Goal: Contribute content: Add original content to the website for others to see

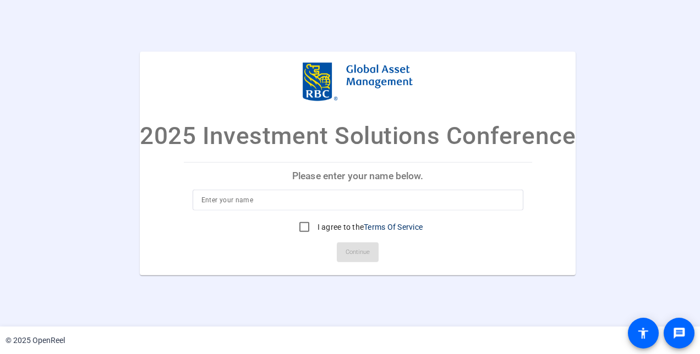
click at [261, 202] on input at bounding box center [357, 199] width 313 height 13
type input "[PERSON_NAME]"
click at [299, 227] on input "I agree to the Terms Of Service" at bounding box center [304, 227] width 22 height 22
checkbox input "true"
click at [354, 250] on span "Continue" at bounding box center [358, 252] width 24 height 17
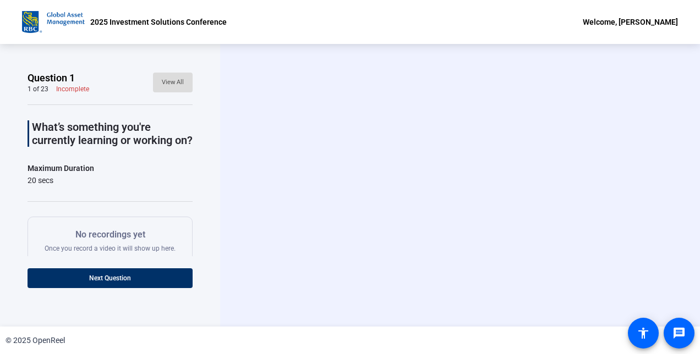
click at [166, 84] on span "View All" at bounding box center [173, 82] width 22 height 17
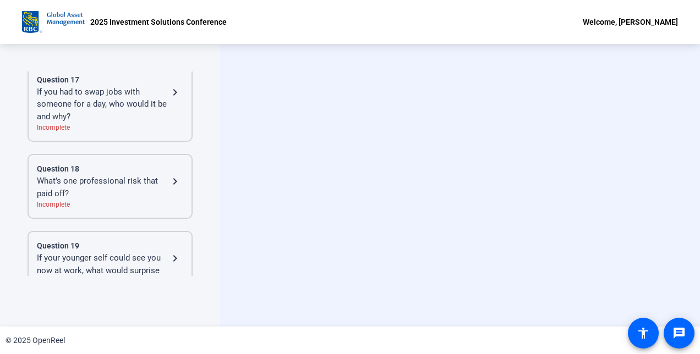
scroll to position [1344, 0]
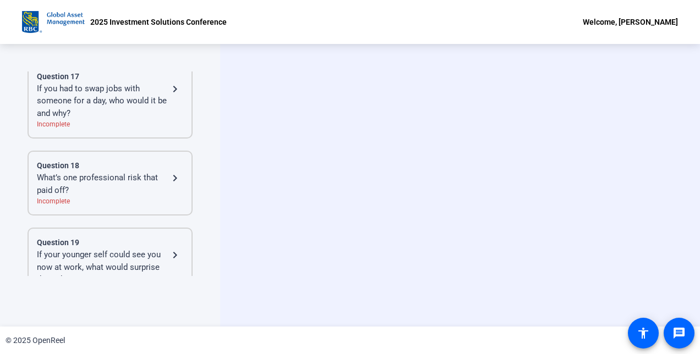
click at [147, 179] on div "What’s one professional risk that paid off?" at bounding box center [103, 184] width 132 height 25
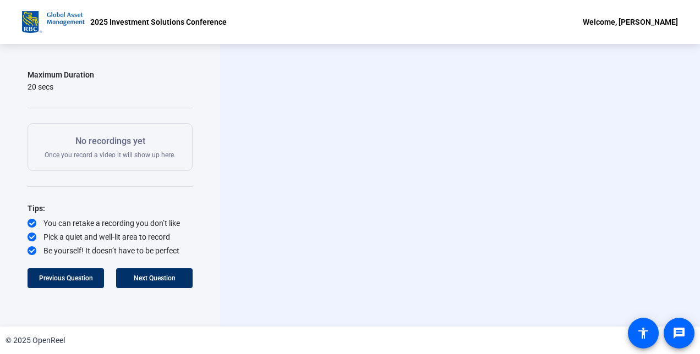
scroll to position [92, 0]
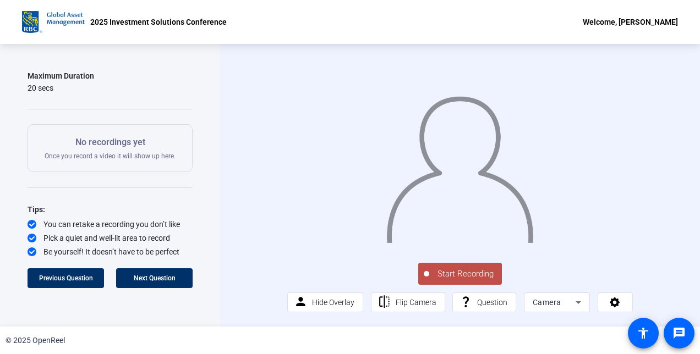
click at [462, 276] on span "Start Recording" at bounding box center [465, 274] width 73 height 13
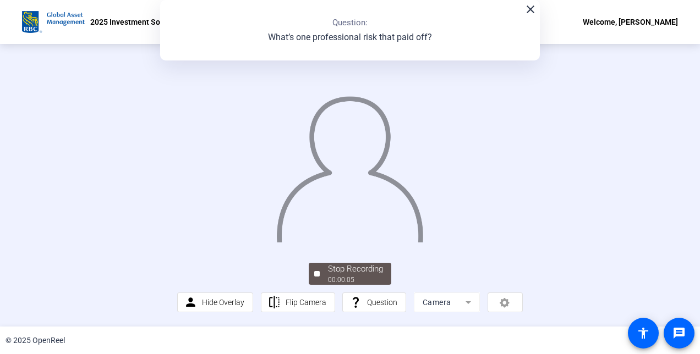
click at [529, 11] on mat-icon "close" at bounding box center [530, 9] width 13 height 13
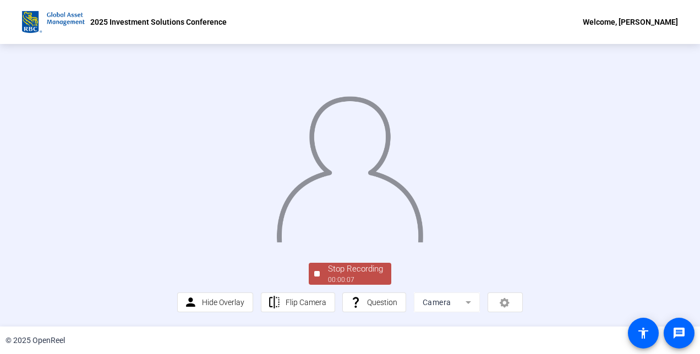
click at [355, 270] on div "Stop Recording" at bounding box center [355, 269] width 55 height 13
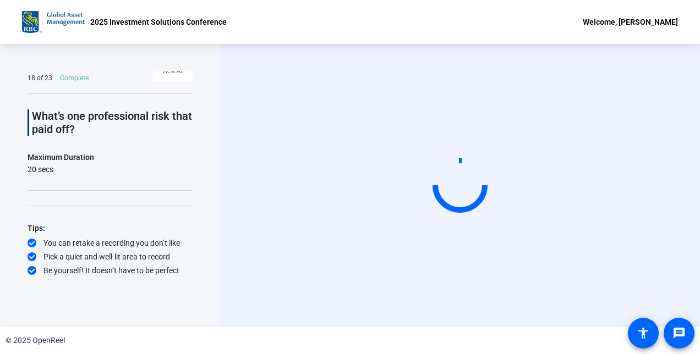
scroll to position [10, 0]
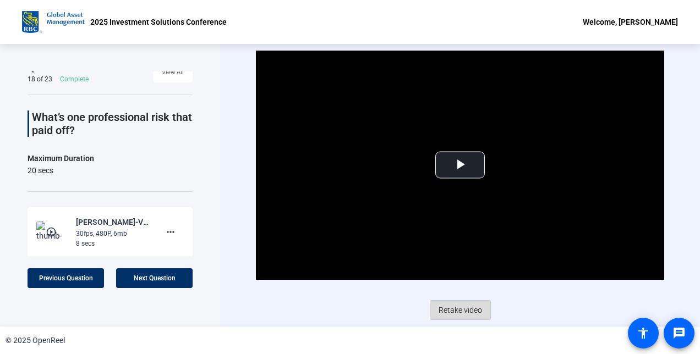
click at [466, 306] on span "Retake video" at bounding box center [460, 310] width 43 height 21
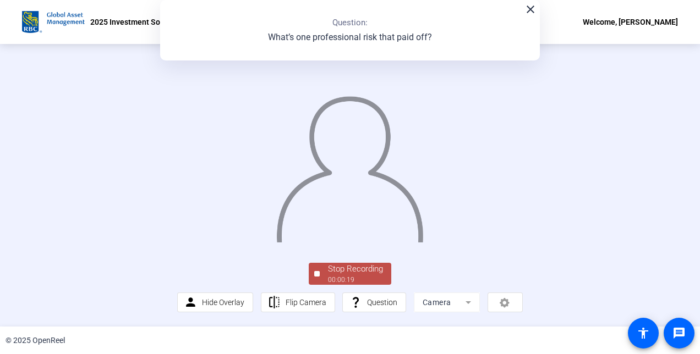
click at [671, 255] on div "Stop Recording 00:00:19 person Hide Overlay flip Flip Camera question_mark Ques…" at bounding box center [350, 185] width 700 height 283
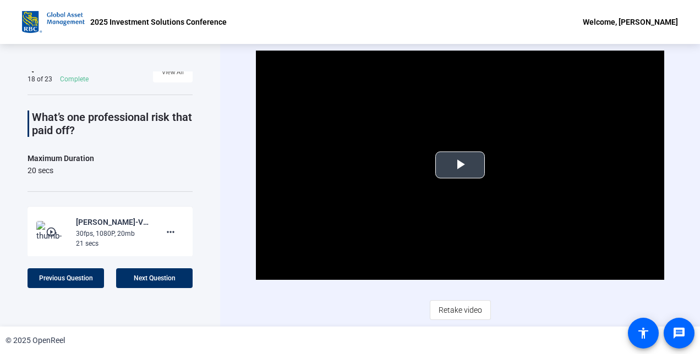
click at [460, 165] on span "Video Player" at bounding box center [460, 165] width 0 height 0
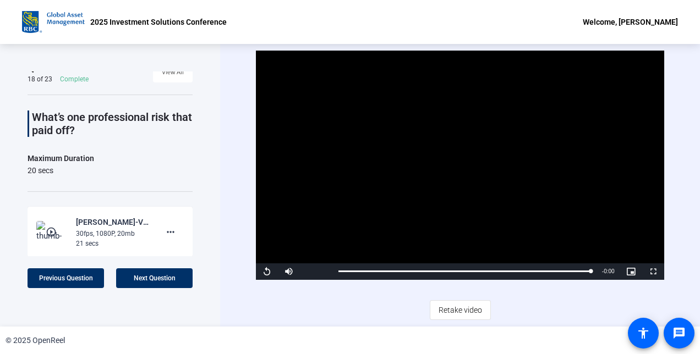
click at [230, 269] on div "Video Player is loading. Play Video Replay Mute Current Time 0:20 / Duration 0:…" at bounding box center [460, 185] width 480 height 283
click at [464, 313] on span "Retake video" at bounding box center [460, 310] width 43 height 21
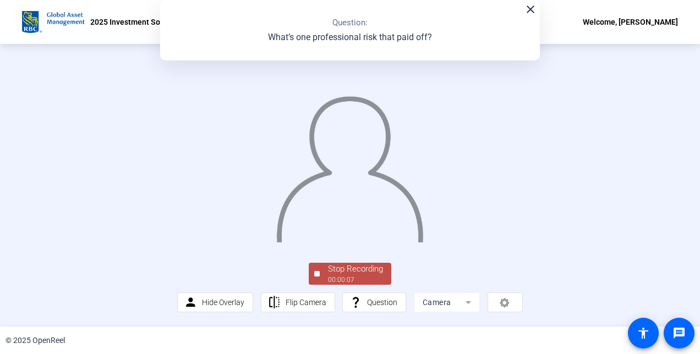
click at [522, 253] on div at bounding box center [349, 155] width 345 height 194
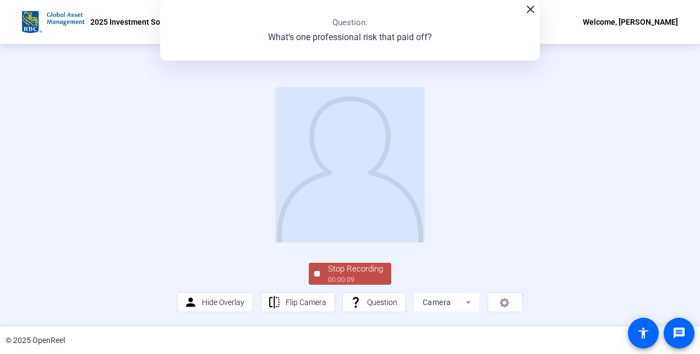
click at [522, 253] on div at bounding box center [349, 155] width 345 height 194
drag, startPoint x: 556, startPoint y: 253, endPoint x: 567, endPoint y: 265, distance: 16.8
click at [522, 253] on div at bounding box center [349, 155] width 345 height 194
click at [231, 302] on span "Hide Overlay" at bounding box center [223, 302] width 42 height 9
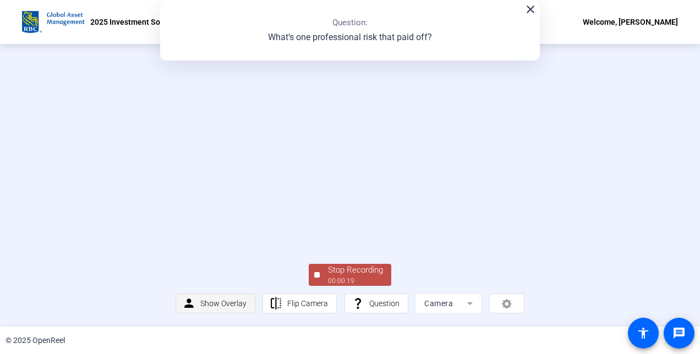
scroll to position [0, 0]
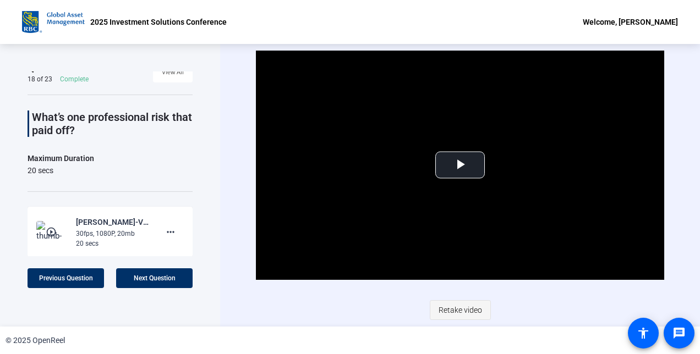
click at [470, 312] on span "Retake video" at bounding box center [460, 310] width 43 height 21
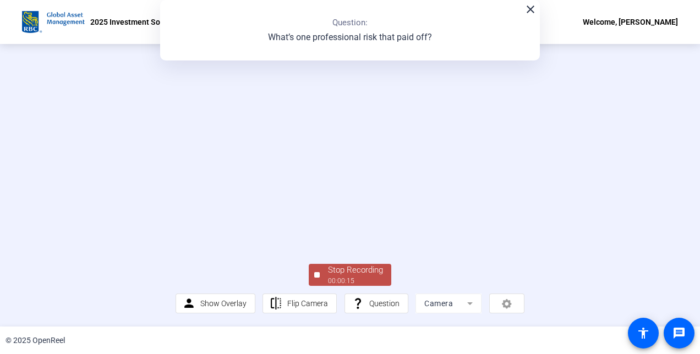
scroll to position [37, 0]
click at [368, 277] on div "Stop Recording" at bounding box center [355, 270] width 55 height 13
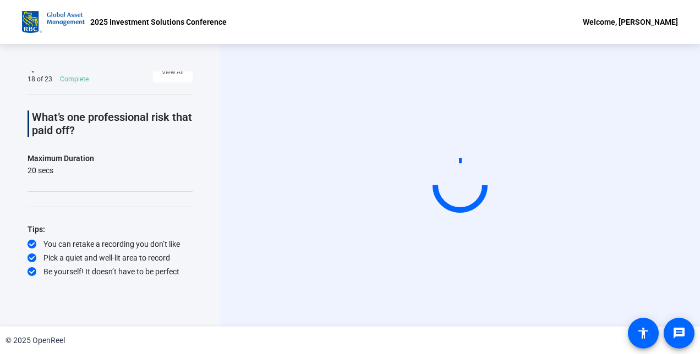
scroll to position [0, 0]
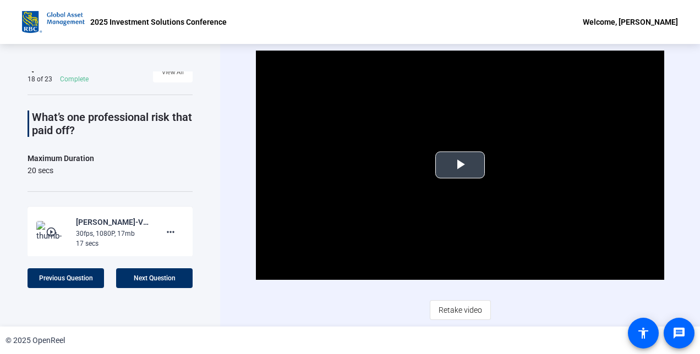
click at [460, 165] on span "Video Player" at bounding box center [460, 165] width 0 height 0
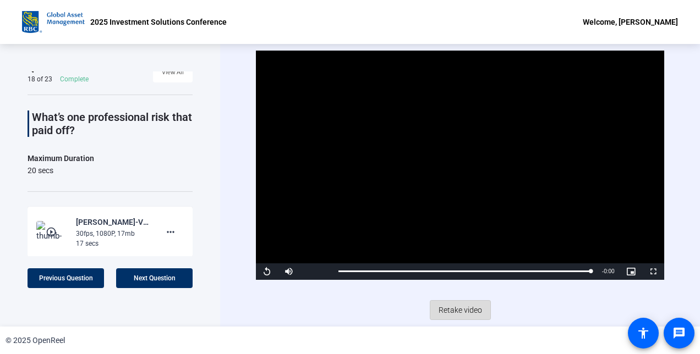
click at [458, 304] on span "Retake video" at bounding box center [460, 310] width 43 height 21
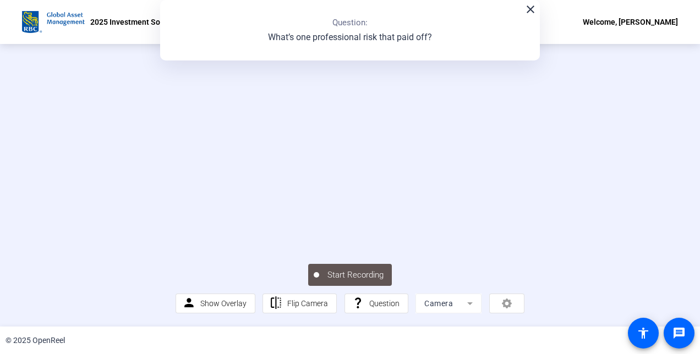
click at [524, 178] on video at bounding box center [350, 155] width 349 height 196
click at [677, 134] on div "Stop Recording 00:00:07 person Show Overlay flip Flip Camera question_mark Ques…" at bounding box center [350, 185] width 700 height 283
click at [667, 38] on div "2025 Investment Solutions Conference Welcome, [PERSON_NAME]" at bounding box center [350, 22] width 700 height 44
click at [466, 305] on mat-form-field "Camera" at bounding box center [448, 304] width 66 height 20
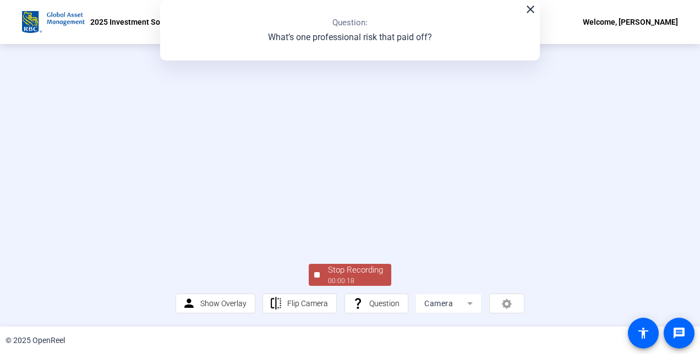
click at [466, 305] on mat-form-field "Camera" at bounding box center [448, 304] width 66 height 20
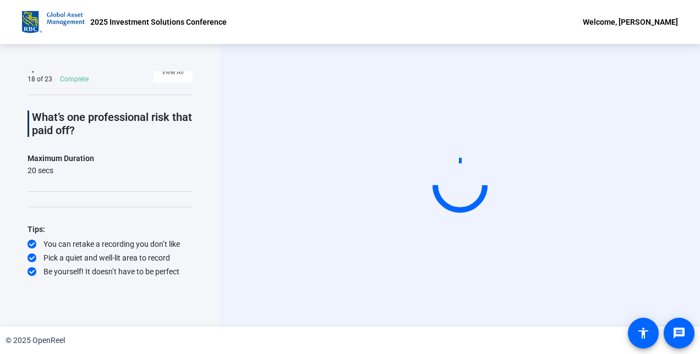
click at [466, 305] on div "Start Recording person Show Overlay flip Flip Camera question_mark Question Cam…" at bounding box center [460, 185] width 480 height 283
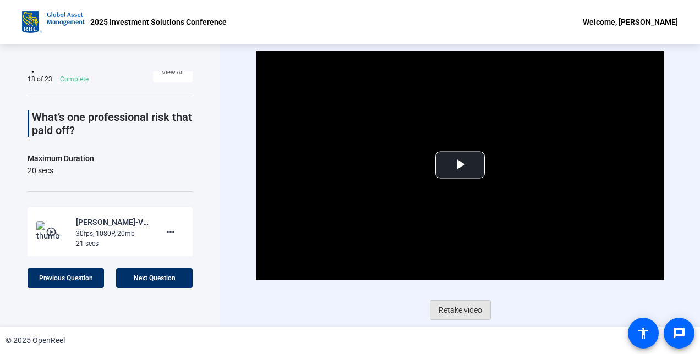
click at [466, 305] on span "Retake video" at bounding box center [460, 310] width 43 height 21
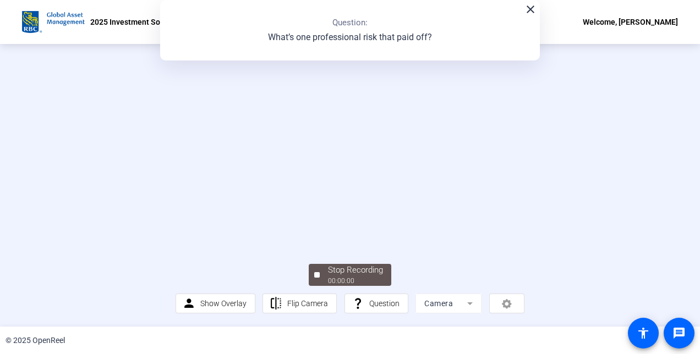
scroll to position [66, 0]
click at [497, 303] on div "person Show Overlay flip Flip Camera question_mark Question Camera" at bounding box center [350, 304] width 349 height 20
click at [504, 307] on div "person Show Overlay flip Flip Camera question_mark Question Camera" at bounding box center [350, 304] width 349 height 20
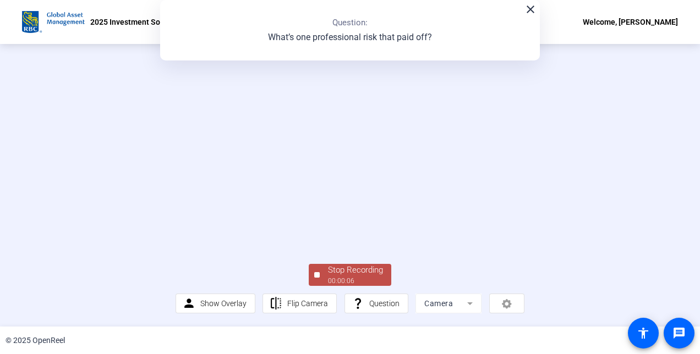
drag, startPoint x: 504, startPoint y: 307, endPoint x: 470, endPoint y: 308, distance: 34.1
click at [470, 308] on mat-form-field "Camera" at bounding box center [448, 304] width 66 height 20
click at [467, 306] on mat-form-field "Camera" at bounding box center [448, 304] width 66 height 20
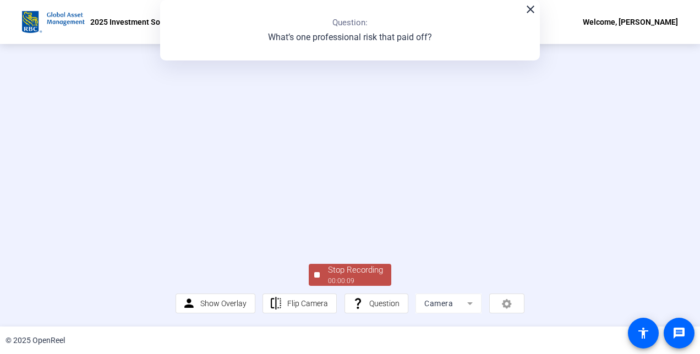
click at [467, 306] on mat-form-field "Camera" at bounding box center [448, 304] width 66 height 20
drag, startPoint x: 467, startPoint y: 306, endPoint x: 540, endPoint y: 314, distance: 74.1
click at [524, 314] on div "Stop Recording 00:00:14 person Show Overlay flip Flip Camera question_mark Ques…" at bounding box center [350, 288] width 349 height 52
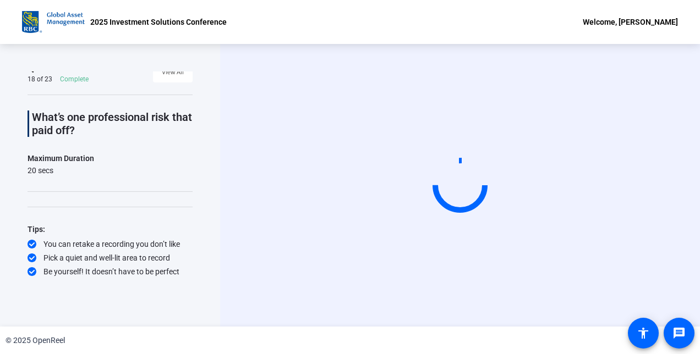
scroll to position [0, 0]
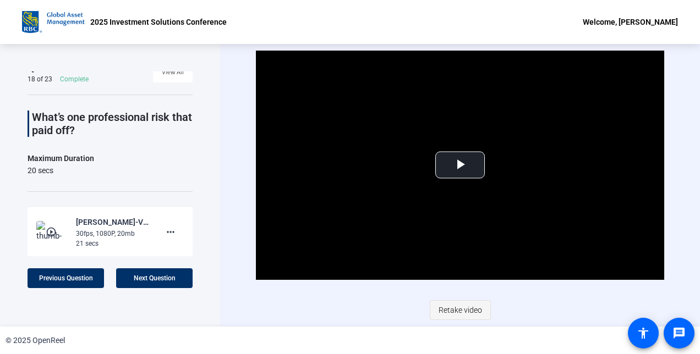
click at [467, 309] on span "Retake video" at bounding box center [460, 310] width 43 height 21
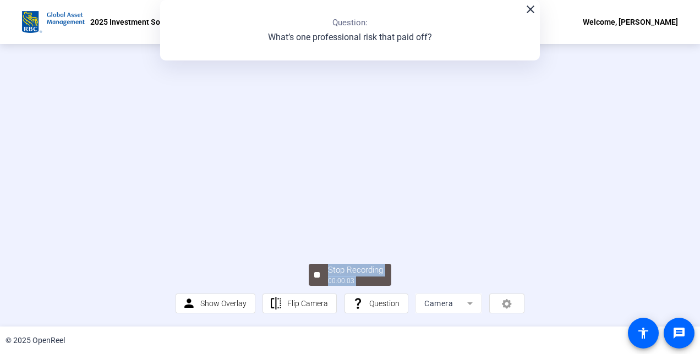
click at [652, 248] on div "Stop Recording 00:00:03 person Show Overlay flip Flip Camera question_mark Ques…" at bounding box center [350, 185] width 700 height 283
click at [340, 277] on div "Stop Recording" at bounding box center [355, 270] width 55 height 13
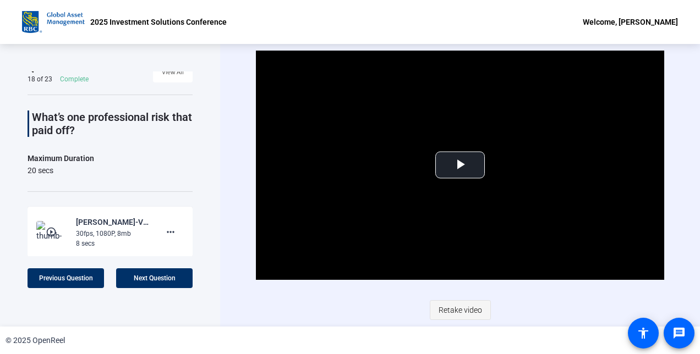
click at [463, 307] on span "Retake video" at bounding box center [460, 310] width 43 height 21
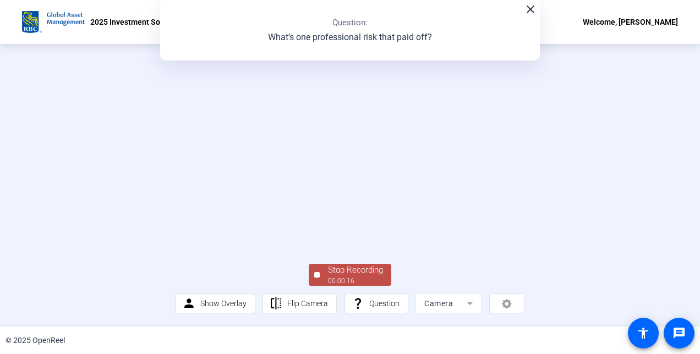
click at [681, 277] on div "Stop Recording 00:00:16 person Show Overlay flip Flip Camera question_mark Ques…" at bounding box center [350, 185] width 700 height 283
click at [352, 268] on div "Stop Recording" at bounding box center [355, 270] width 55 height 13
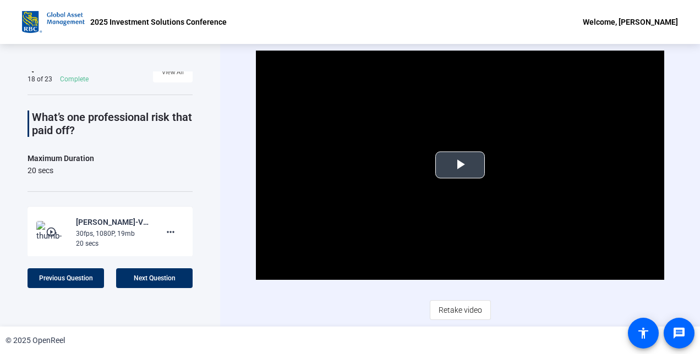
click at [460, 165] on span "Video Player" at bounding box center [460, 165] width 0 height 0
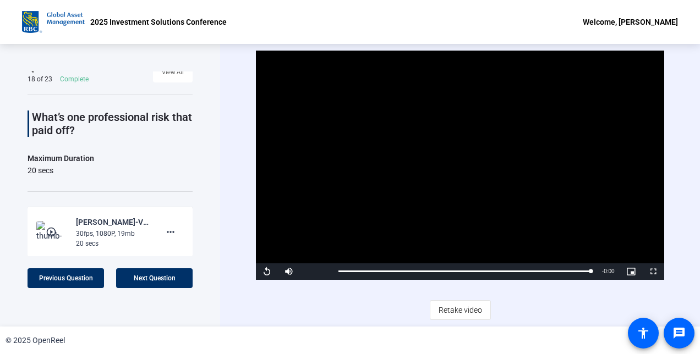
click at [687, 147] on div "Video Player is loading. Play Video Replay Mute Current Time 0:19 / Duration 0:…" at bounding box center [460, 185] width 480 height 283
